Goal: Check status: Check status

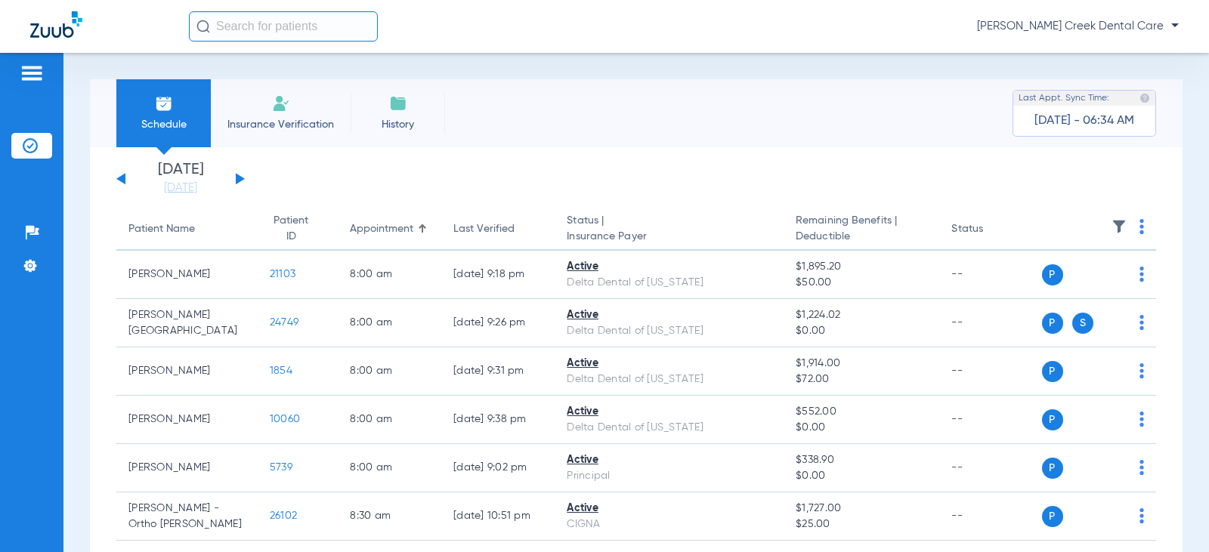
click at [35, 76] on img at bounding box center [32, 73] width 24 height 18
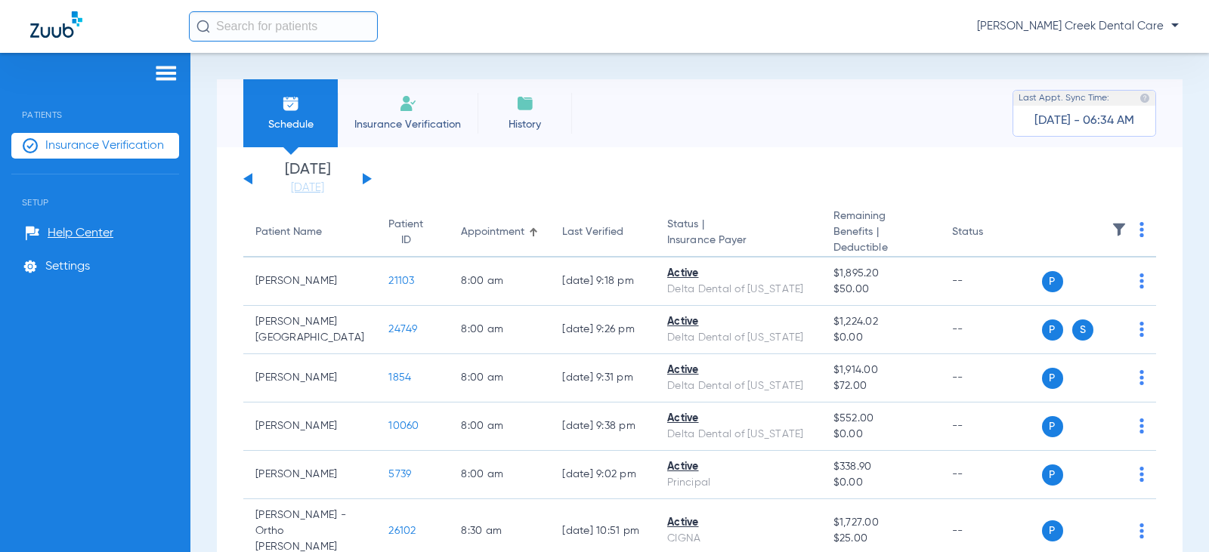
click at [151, 66] on div at bounding box center [95, 75] width 168 height 23
click at [165, 82] on img at bounding box center [166, 73] width 24 height 18
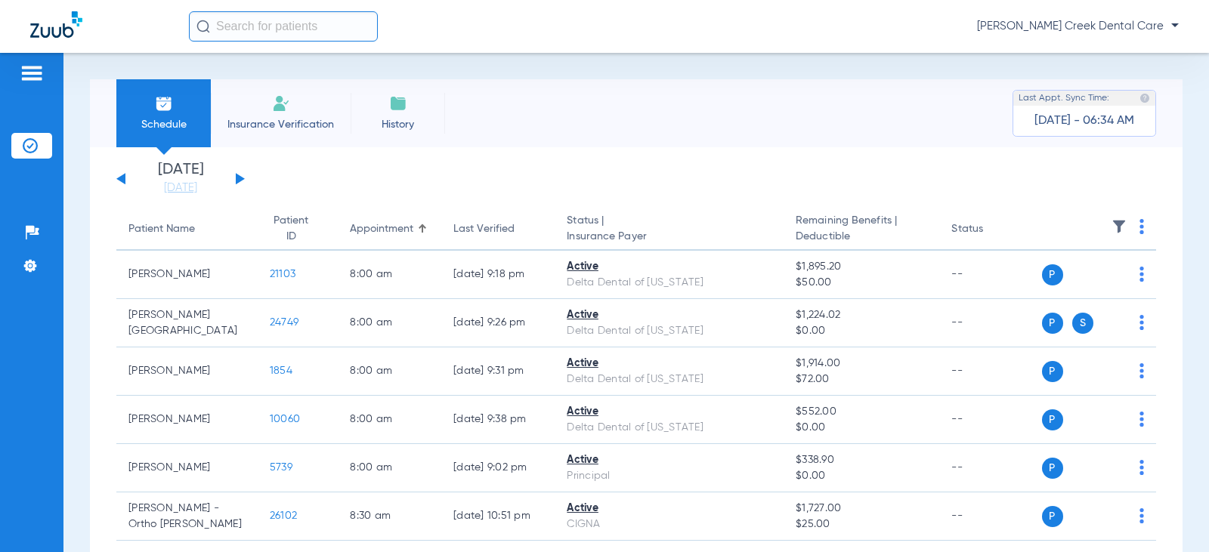
click at [289, 24] on input "text" at bounding box center [283, 26] width 189 height 30
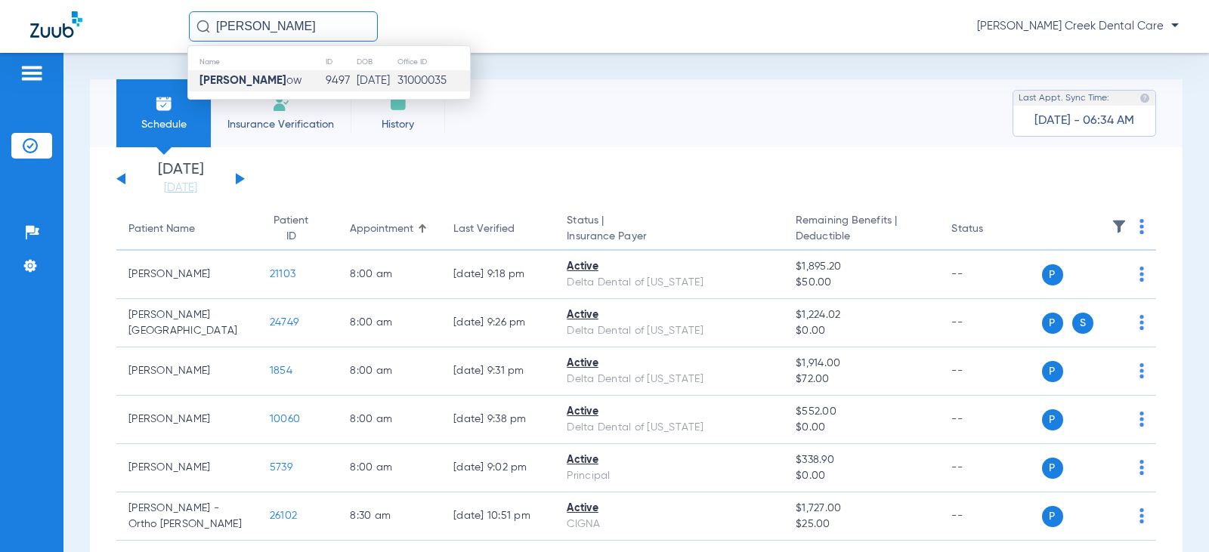
type input "[PERSON_NAME]"
click at [325, 82] on td "9497" at bounding box center [340, 80] width 31 height 21
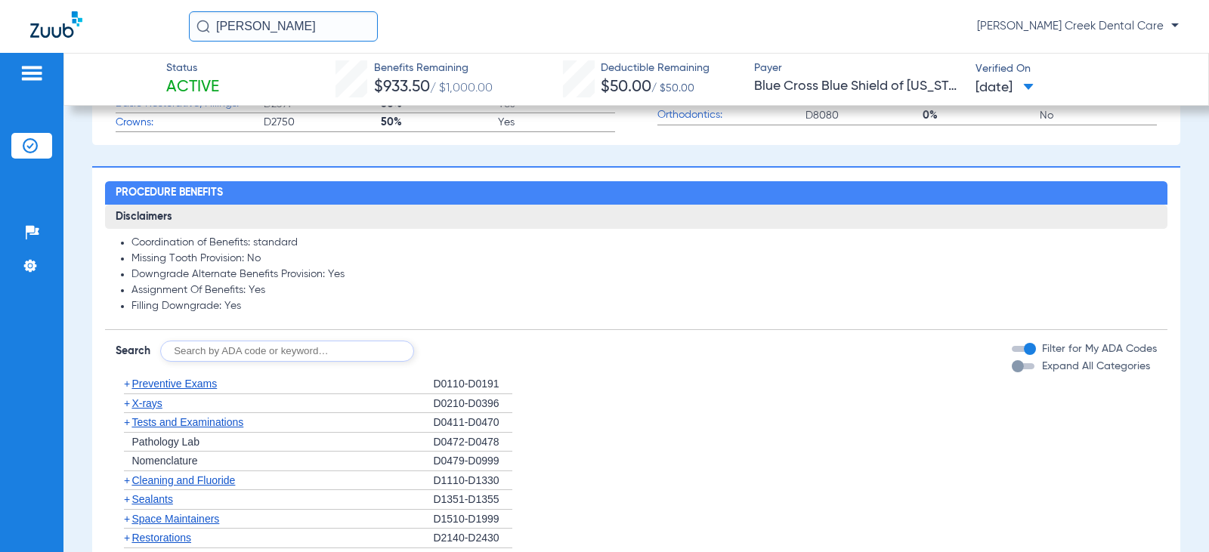
scroll to position [756, 0]
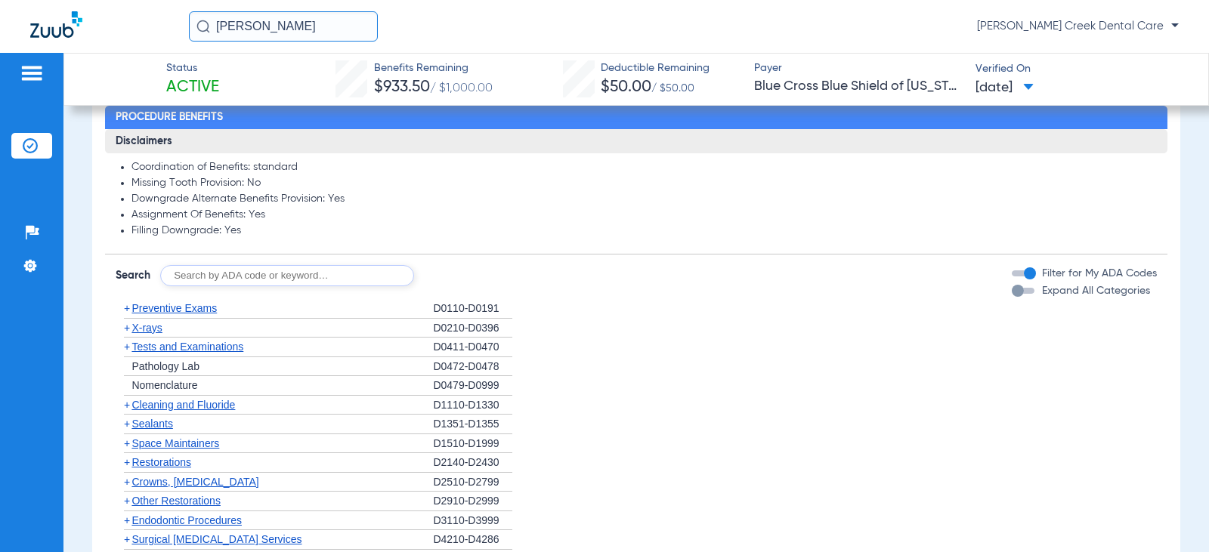
click at [125, 488] on span "+" at bounding box center [127, 482] width 6 height 12
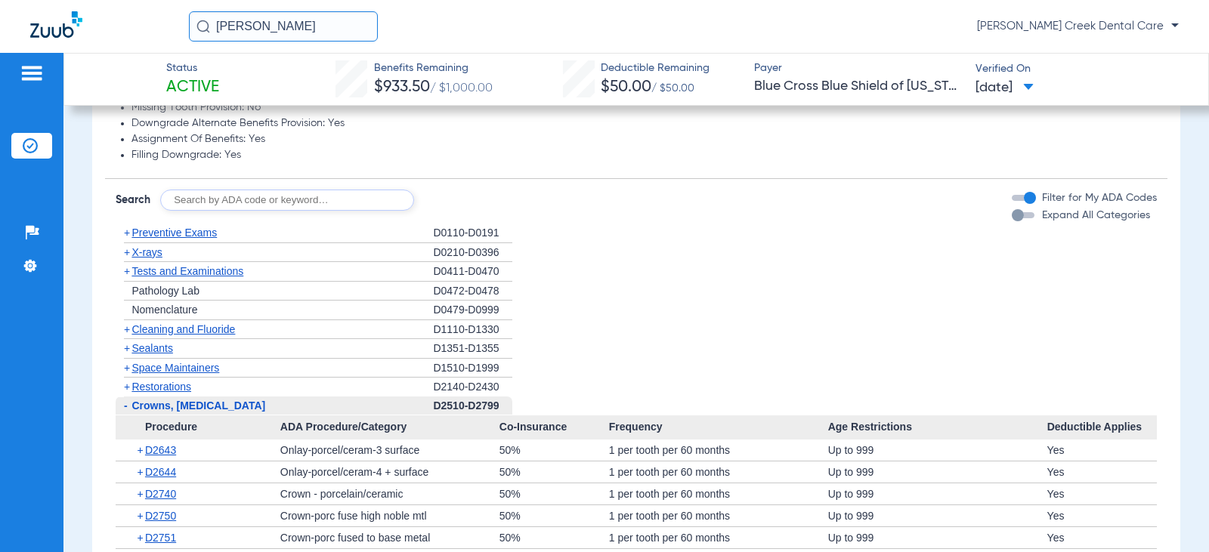
scroll to position [907, 0]
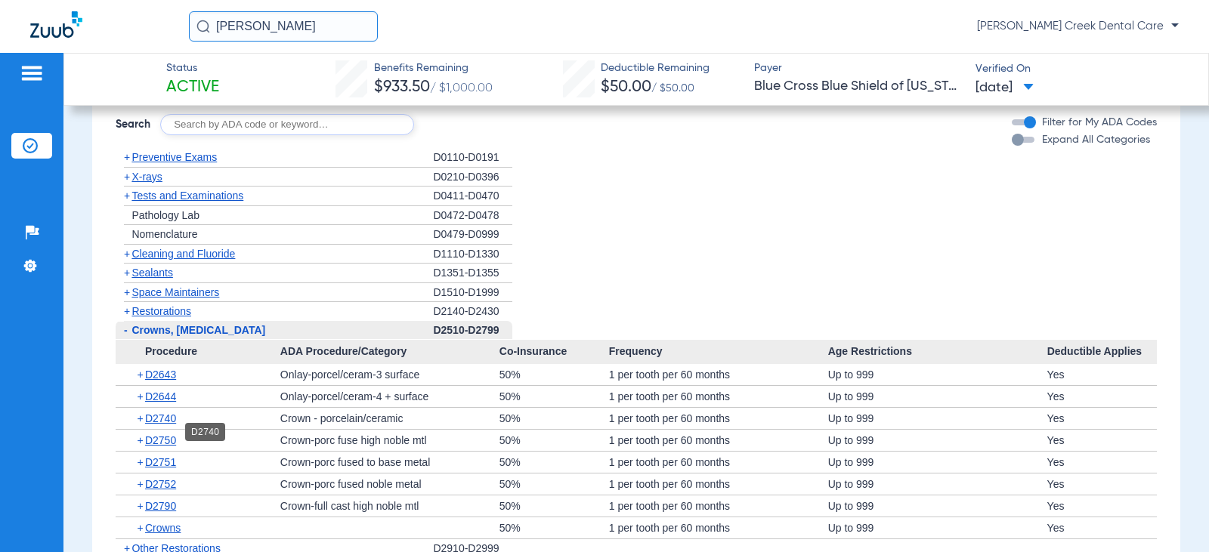
click at [172, 425] on span "D2740" at bounding box center [160, 419] width 31 height 12
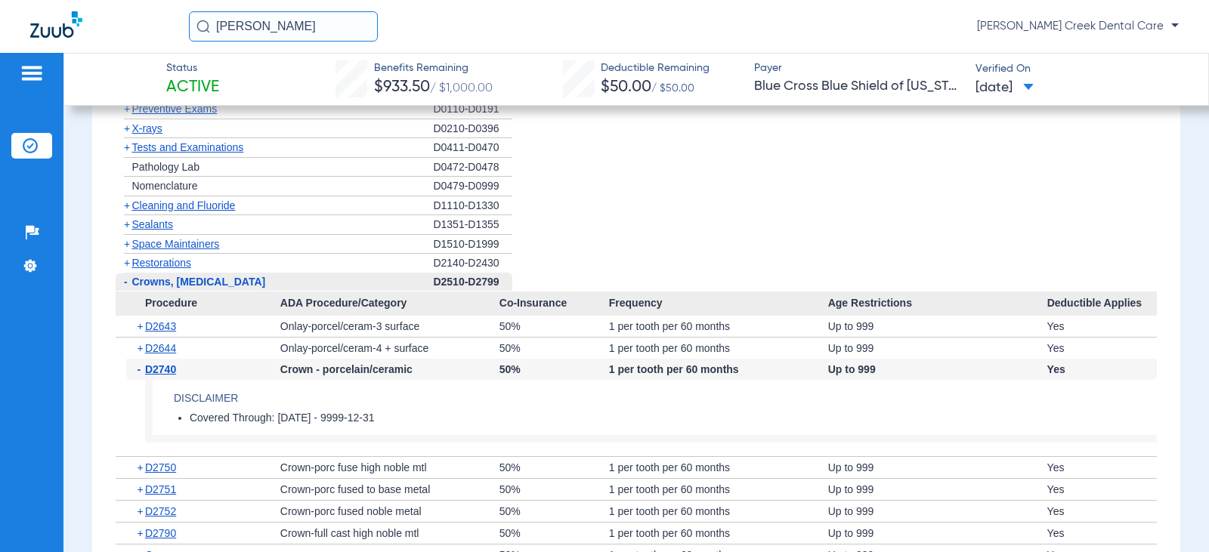
scroll to position [982, 0]
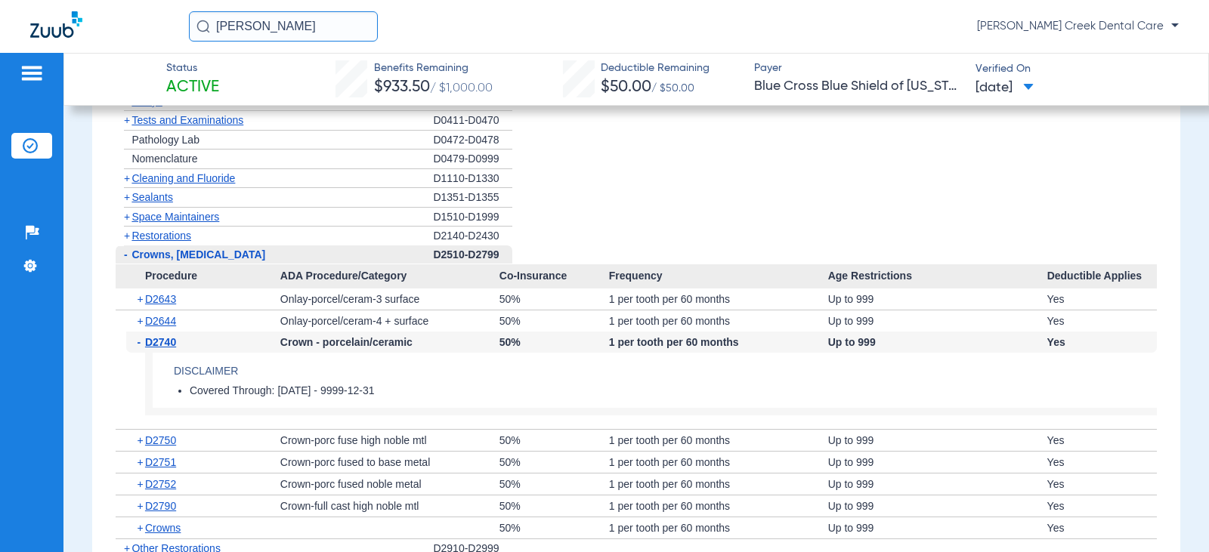
click at [1034, 84] on span at bounding box center [1028, 88] width 11 height 8
click at [1047, 181] on label "[DATE] 9:06PM" at bounding box center [1025, 180] width 118 height 30
click at [867, 189] on li "+ Cleaning and Fluoride D1110-D1330" at bounding box center [636, 179] width 1040 height 20
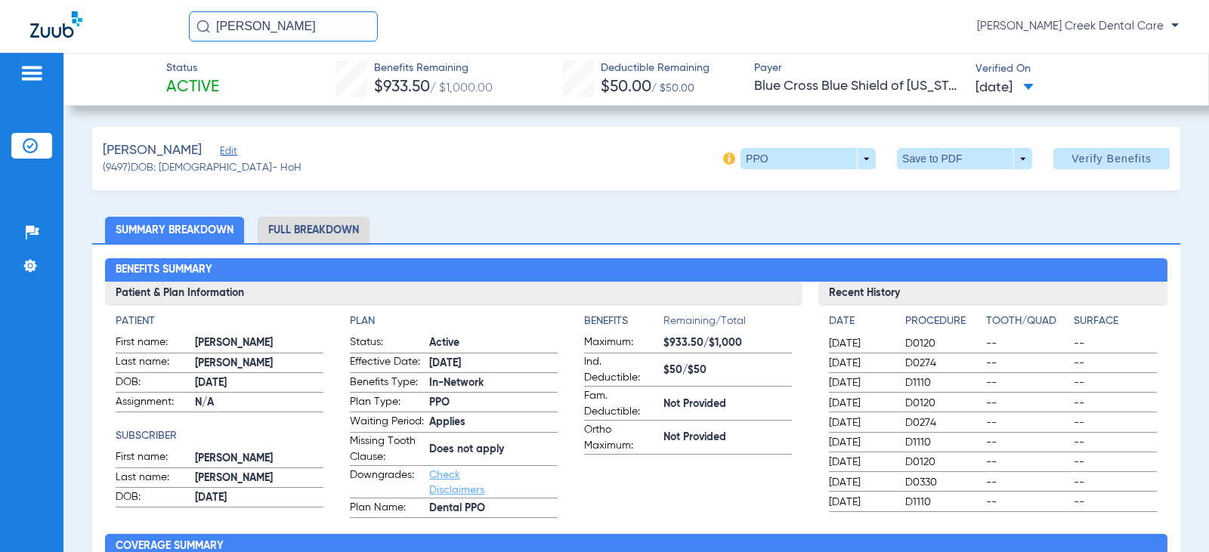
scroll to position [76, 0]
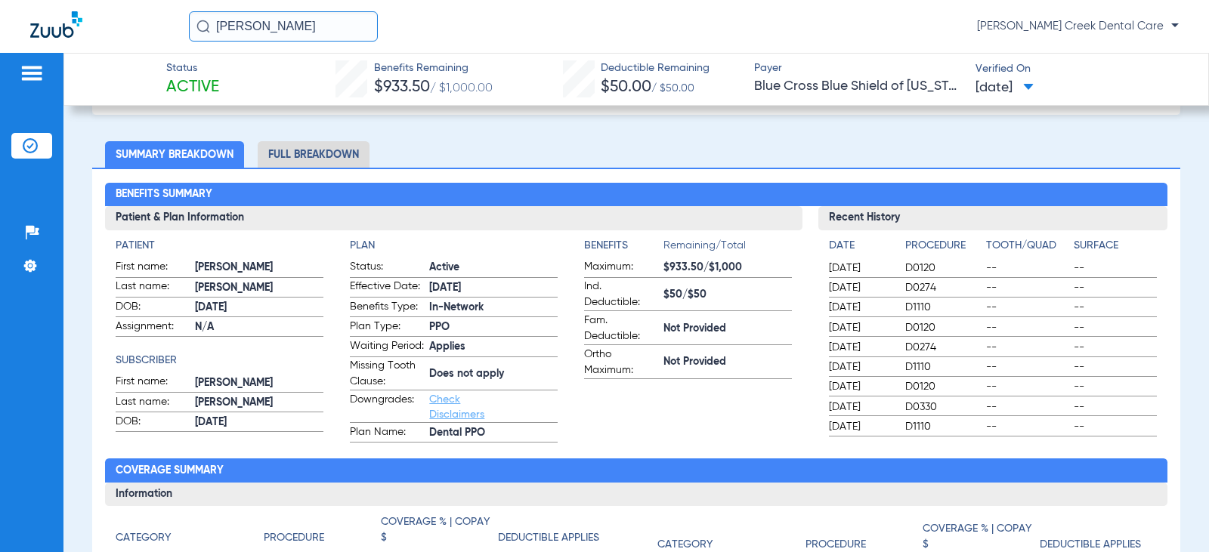
click at [335, 151] on li "Full Breakdown" at bounding box center [314, 154] width 112 height 26
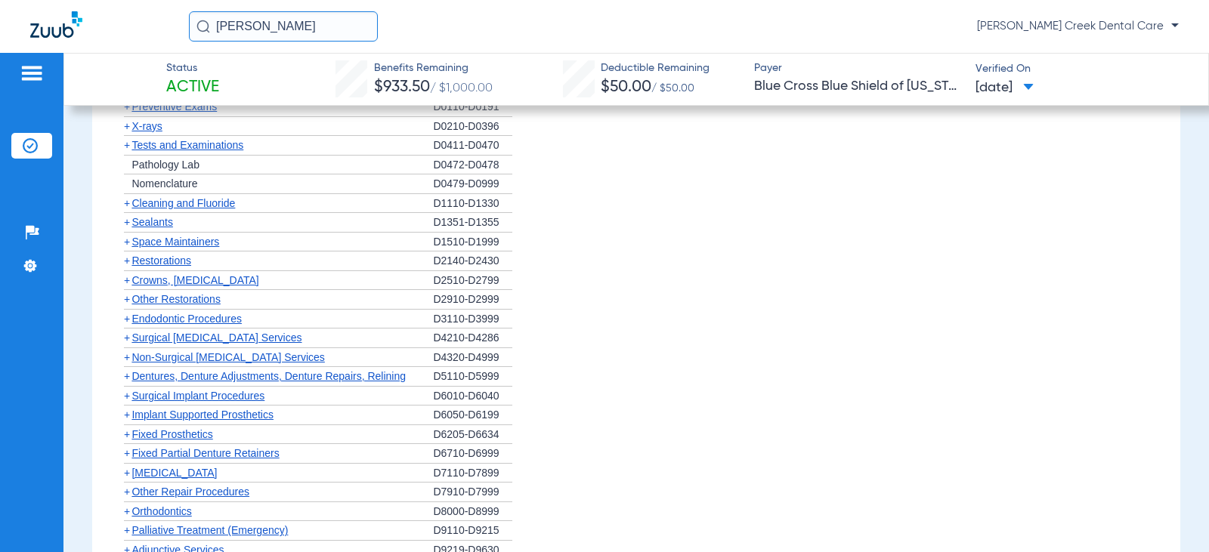
scroll to position [1511, 0]
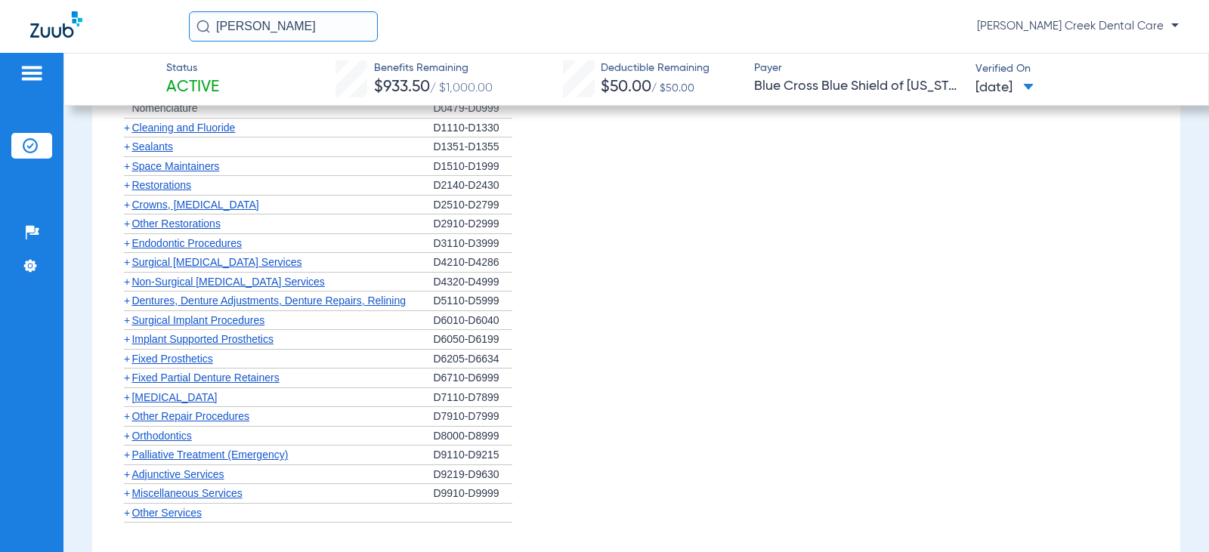
click at [125, 211] on span "+" at bounding box center [127, 205] width 6 height 12
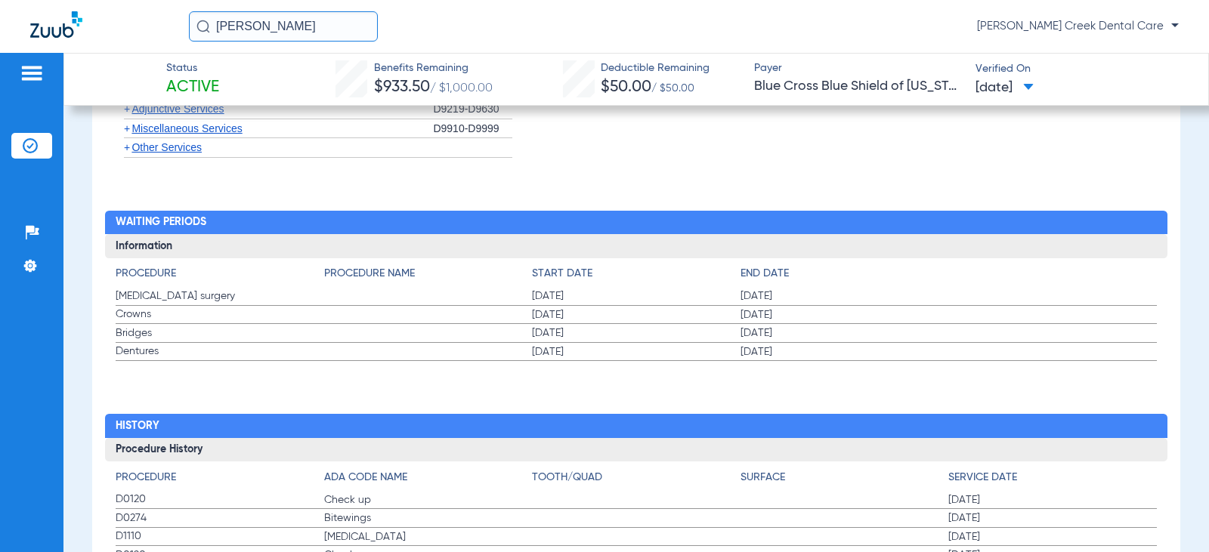
scroll to position [2116, 0]
